Goal: Task Accomplishment & Management: Manage account settings

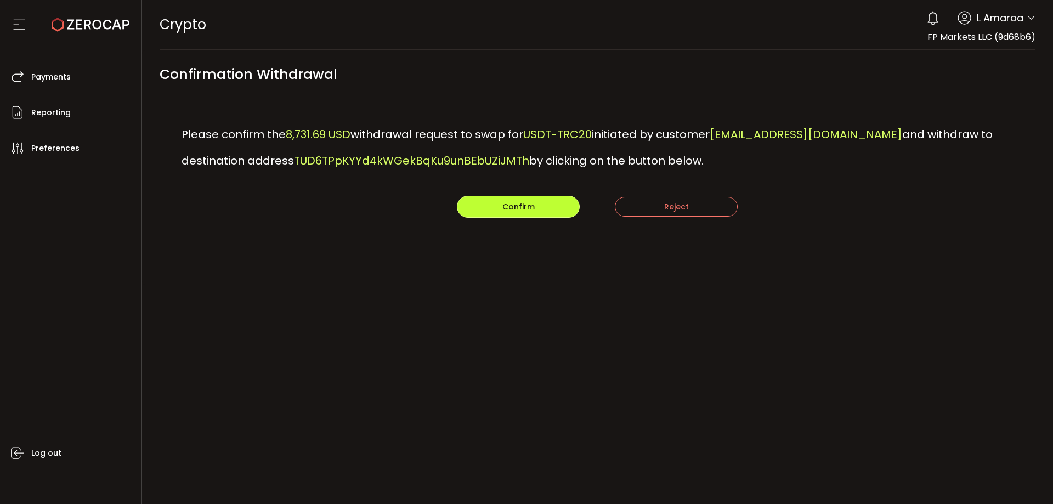
click at [573, 210] on button "Confirm" at bounding box center [518, 207] width 123 height 22
click at [556, 210] on div "Confirm Reject" at bounding box center [598, 207] width 876 height 22
drag, startPoint x: 538, startPoint y: 206, endPoint x: 593, endPoint y: 202, distance: 54.9
click at [538, 206] on button "Confirm" at bounding box center [518, 207] width 123 height 22
click at [513, 222] on main "Confirmation Withdrawal Please confirm the 6,940.00 USD withdrawal request to s…" at bounding box center [597, 167] width 911 height 235
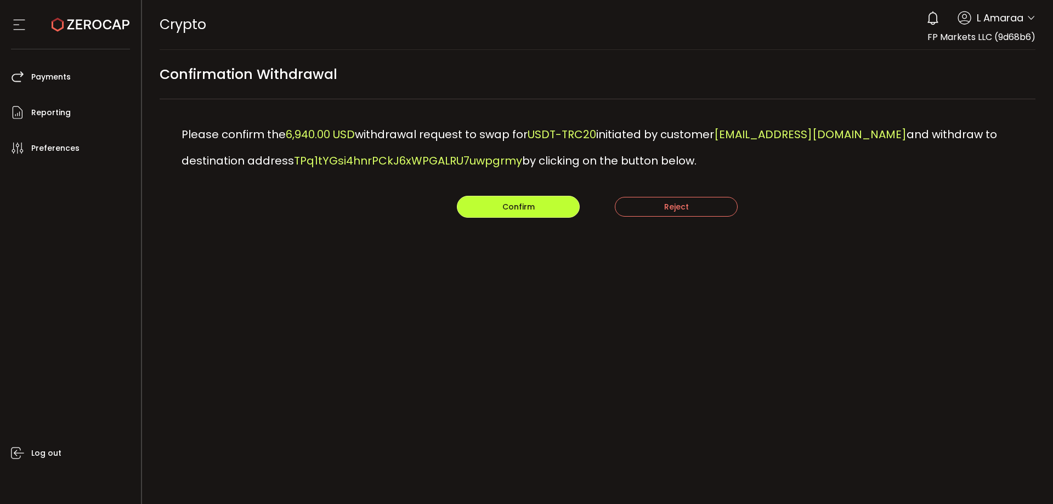
click at [517, 209] on span "Confirm" at bounding box center [518, 206] width 32 height 11
